Goal: Information Seeking & Learning: Find specific fact

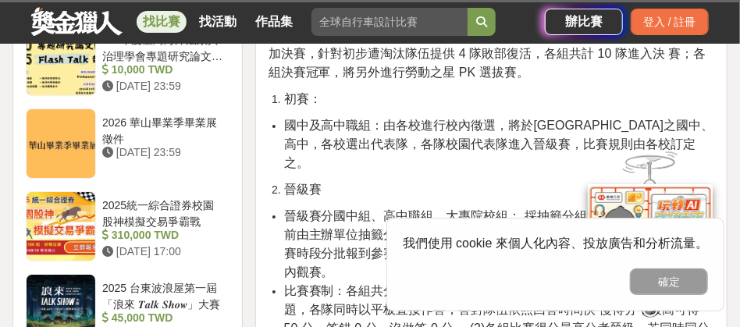
scroll to position [1950, 0]
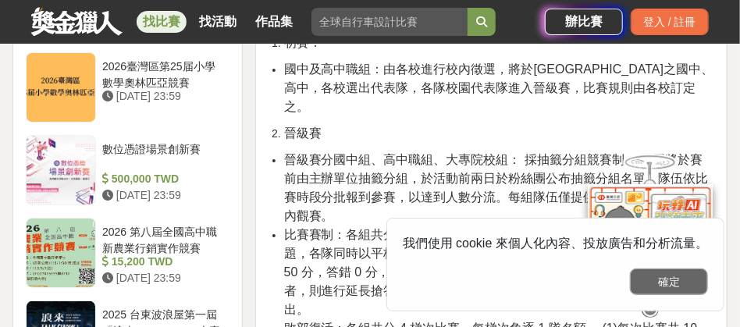
click at [679, 282] on button "確定" at bounding box center [669, 281] width 78 height 27
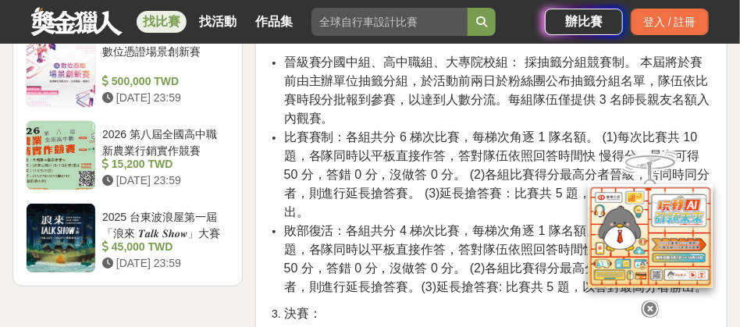
scroll to position [2184, 0]
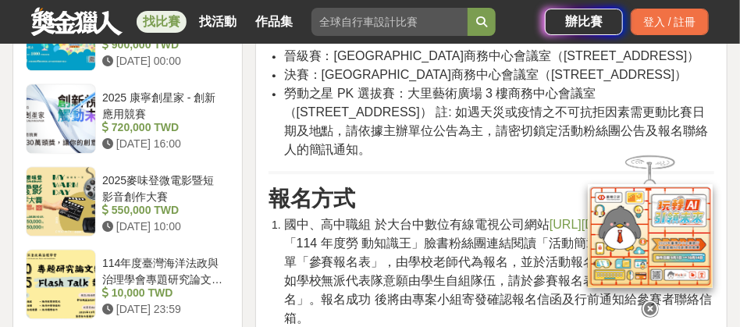
scroll to position [1404, 0]
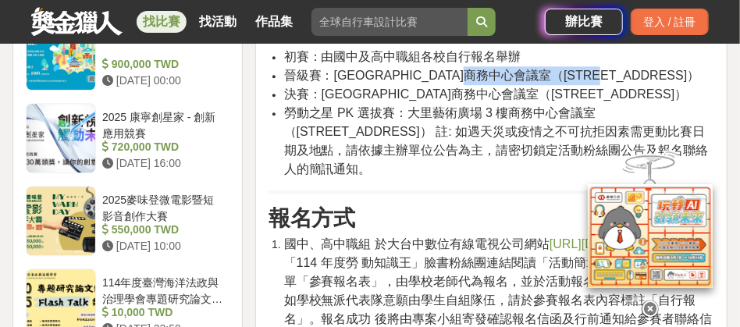
drag, startPoint x: 531, startPoint y: 74, endPoint x: 666, endPoint y: 70, distance: 135.0
click at [666, 70] on span "晉級賽：[GEOGRAPHIC_DATA]商務中心會議室（[STREET_ADDRESS]）" at bounding box center [492, 75] width 416 height 13
copy span "臺中市大里區科技路 1 號"
click at [451, 81] on li "晉級賽：[GEOGRAPHIC_DATA]商務中心會議室（[STREET_ADDRESS]）" at bounding box center [499, 75] width 430 height 19
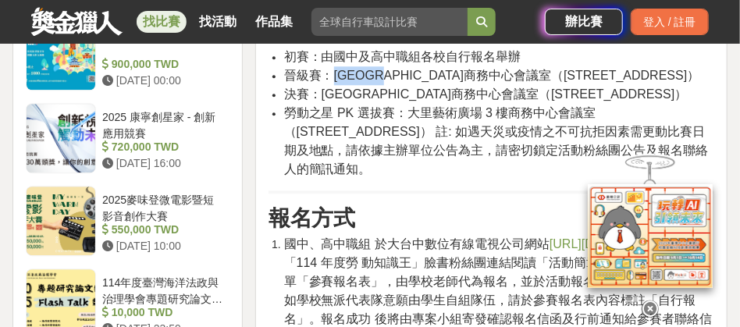
drag, startPoint x: 333, startPoint y: 74, endPoint x: 408, endPoint y: 74, distance: 74.9
click at [408, 74] on span "晉級賽：[GEOGRAPHIC_DATA]商務中心會議室（[STREET_ADDRESS]）" at bounding box center [492, 75] width 416 height 13
copy span "大里藝術廣場"
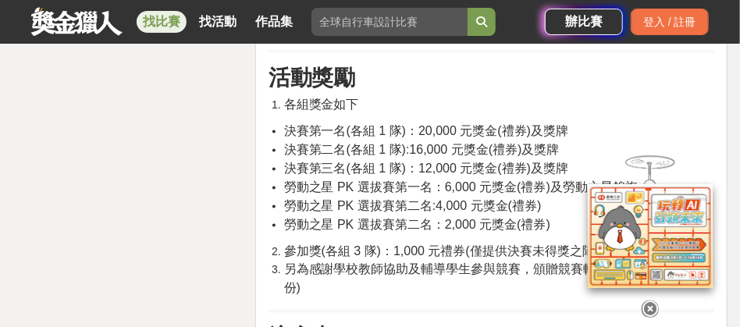
scroll to position [2808, 0]
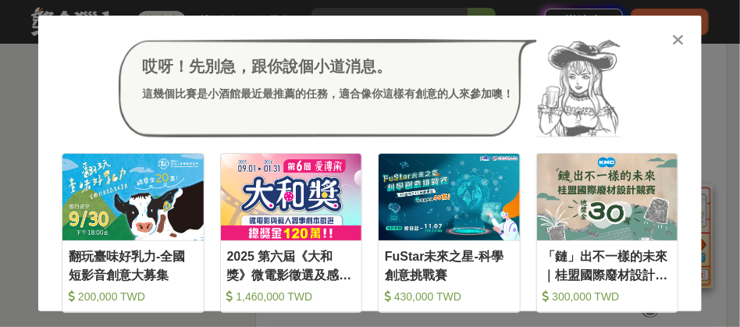
click at [671, 41] on div at bounding box center [678, 39] width 16 height 16
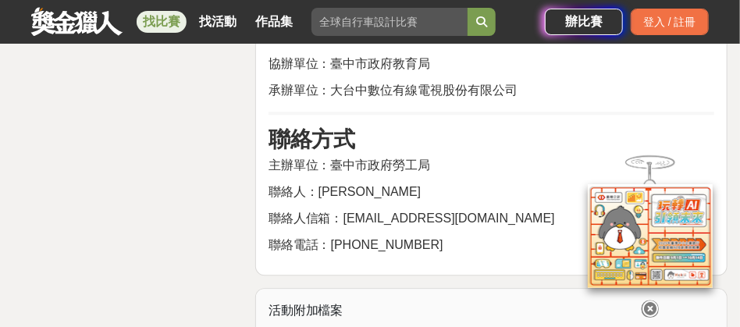
scroll to position [3276, 0]
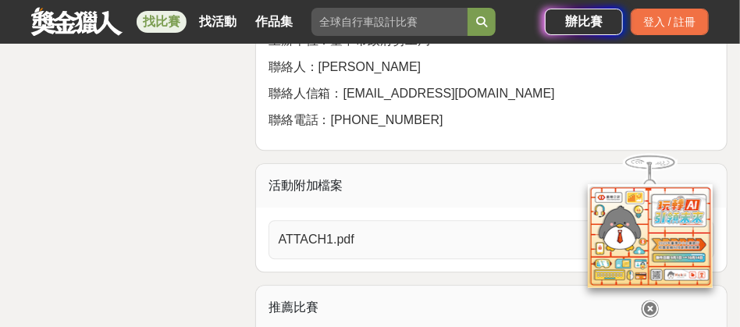
click at [448, 220] on link "ATTACH1.pdf" at bounding box center [490, 239] width 445 height 39
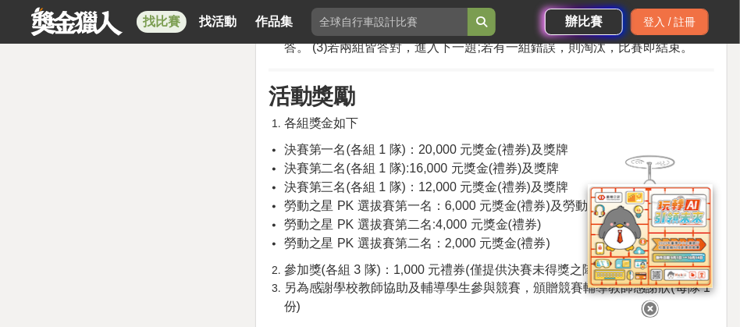
scroll to position [2731, 0]
